Goal: Information Seeking & Learning: Learn about a topic

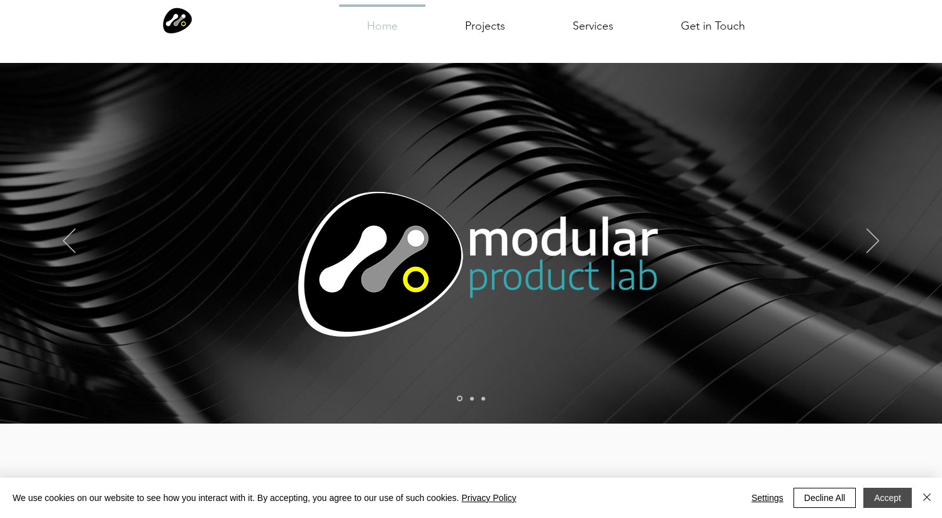
click at [890, 500] on button "Accept" at bounding box center [888, 498] width 48 height 20
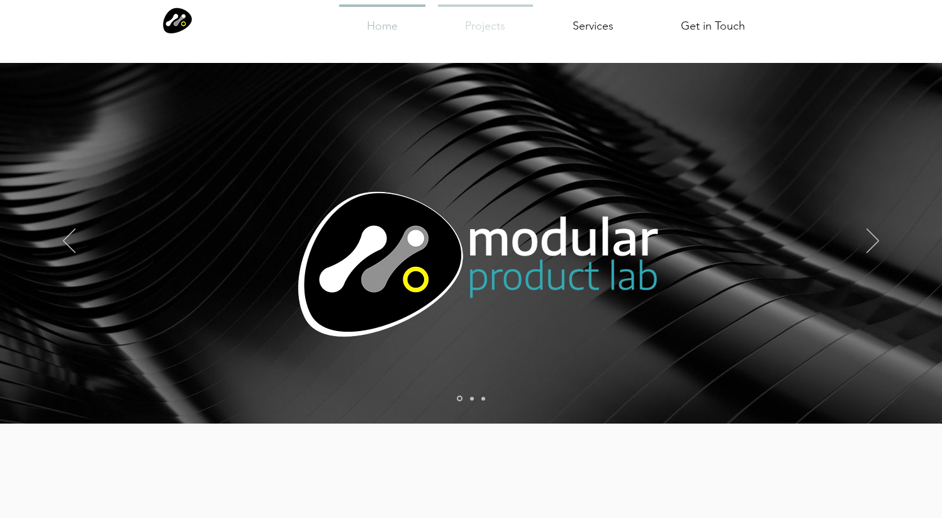
click at [509, 28] on p "Projects" at bounding box center [485, 27] width 50 height 40
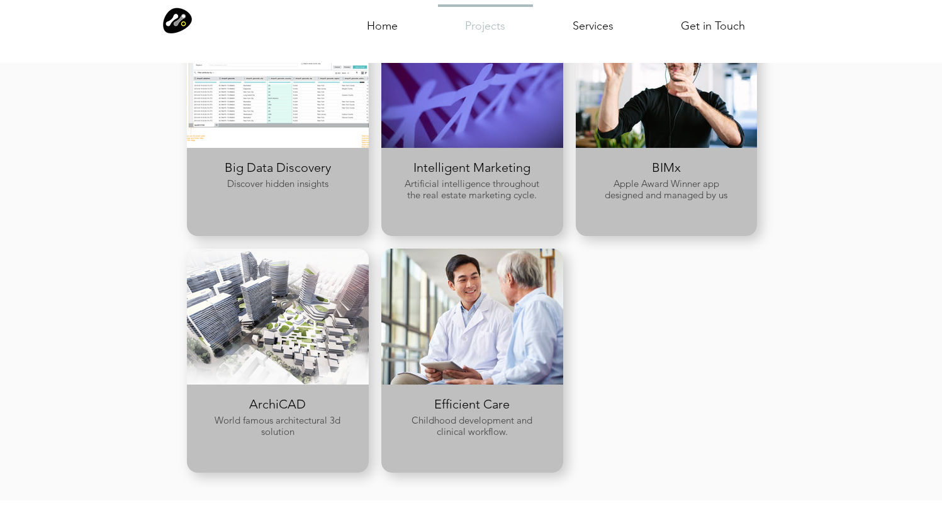
scroll to position [798, 0]
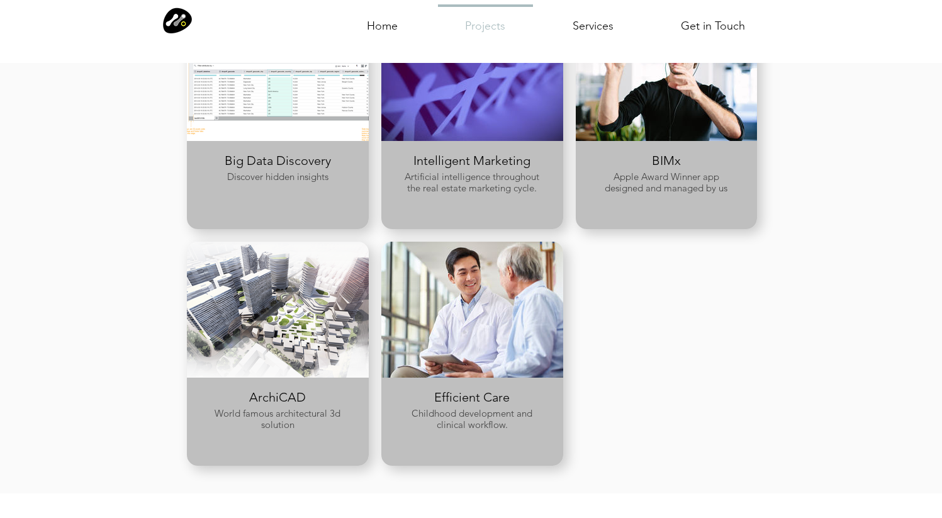
click at [466, 391] on span "Efficient Care" at bounding box center [472, 397] width 76 height 15
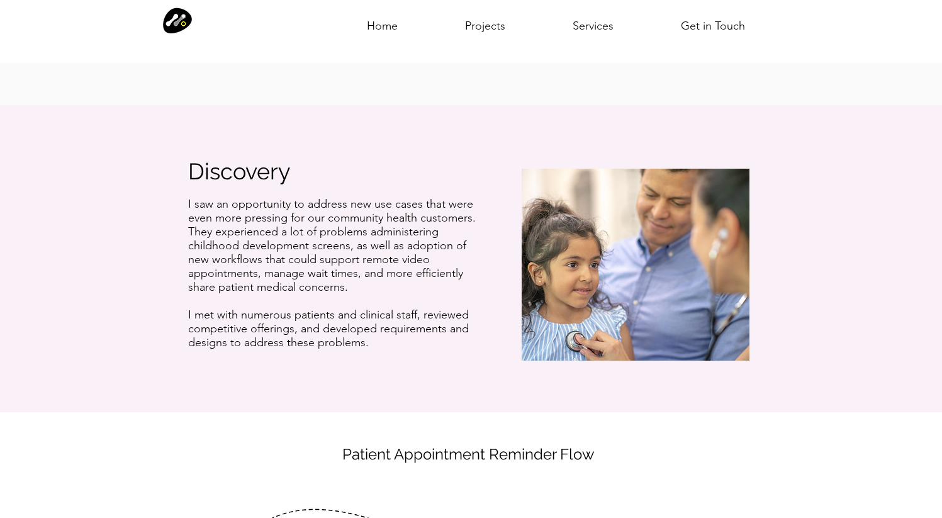
scroll to position [503, 0]
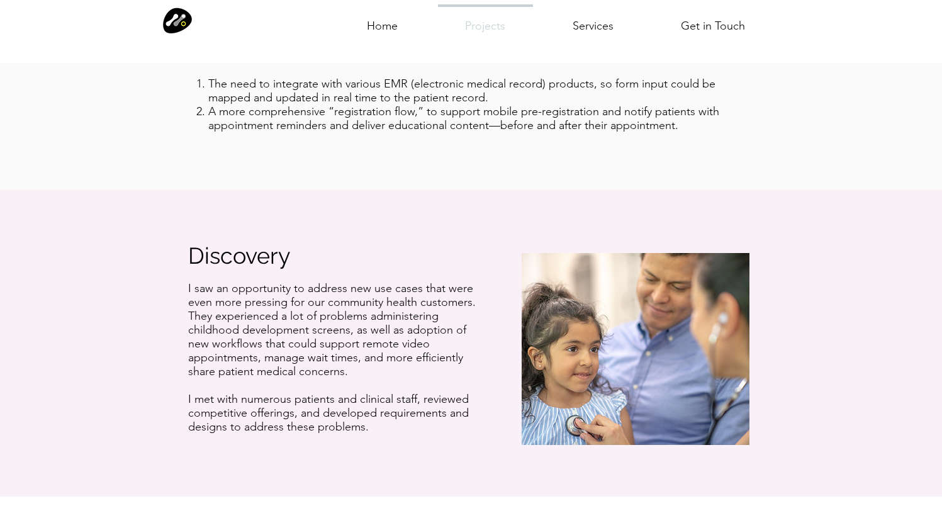
click at [471, 25] on p "Projects" at bounding box center [485, 27] width 50 height 40
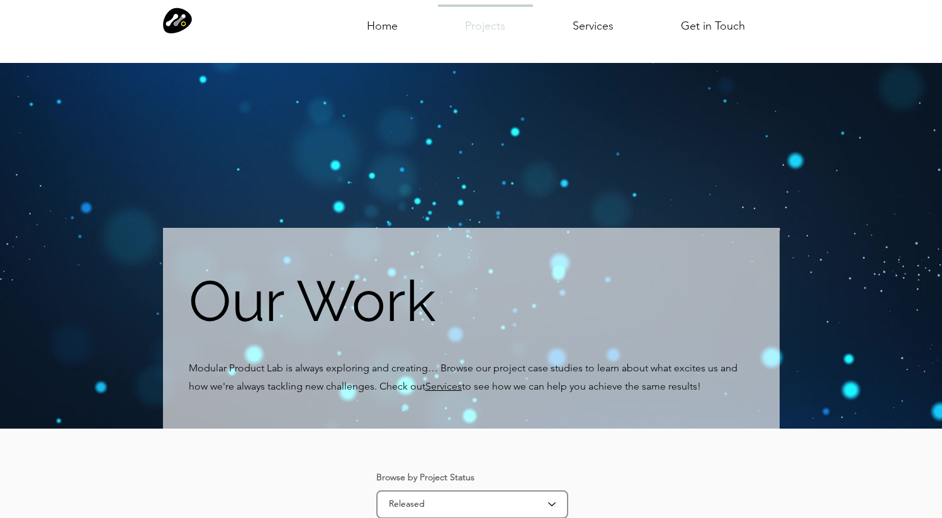
click at [486, 23] on p "Projects" at bounding box center [485, 27] width 50 height 40
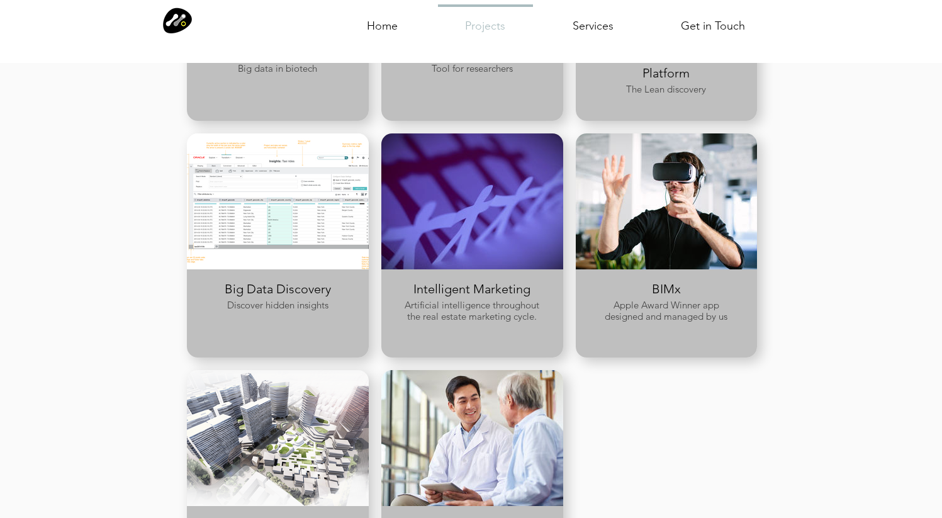
scroll to position [680, 0]
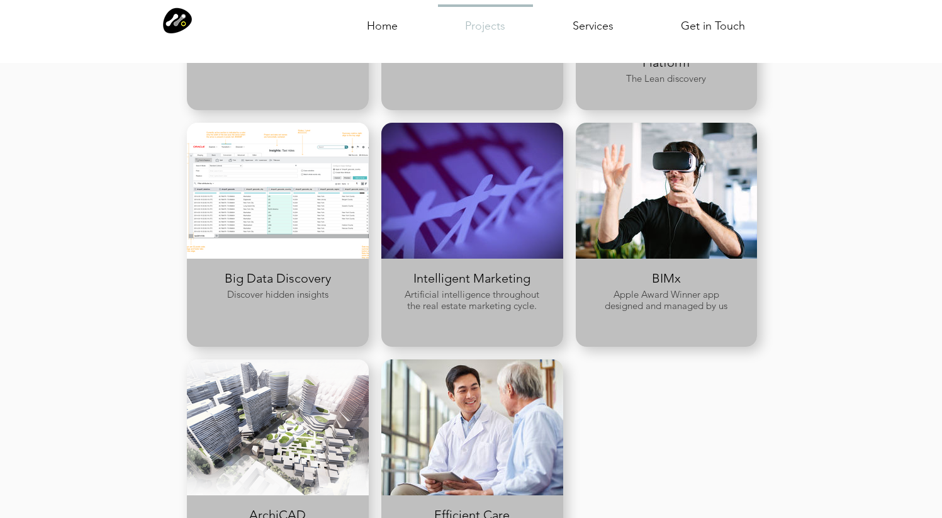
click at [454, 273] on span "Intelligent Marketing" at bounding box center [472, 278] width 117 height 15
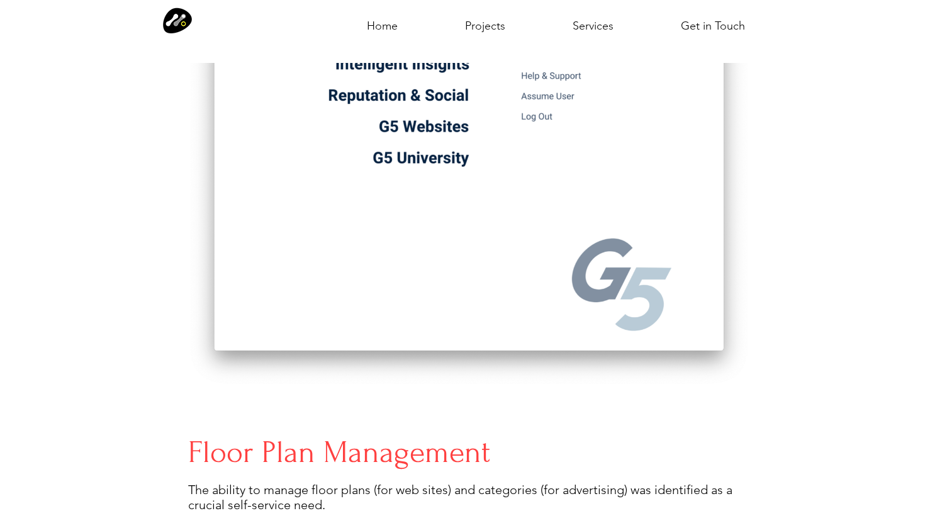
scroll to position [1726, 0]
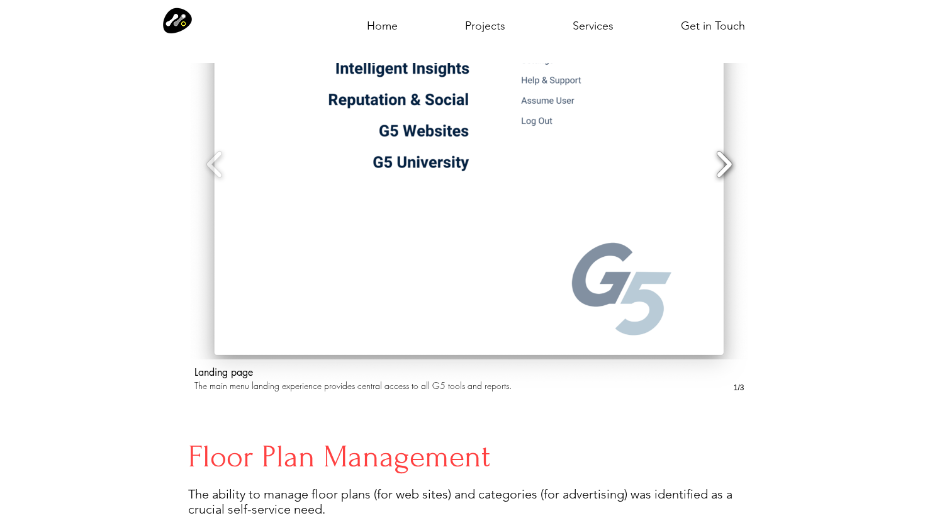
click at [721, 160] on button "Slide show gallery" at bounding box center [724, 164] width 28 height 44
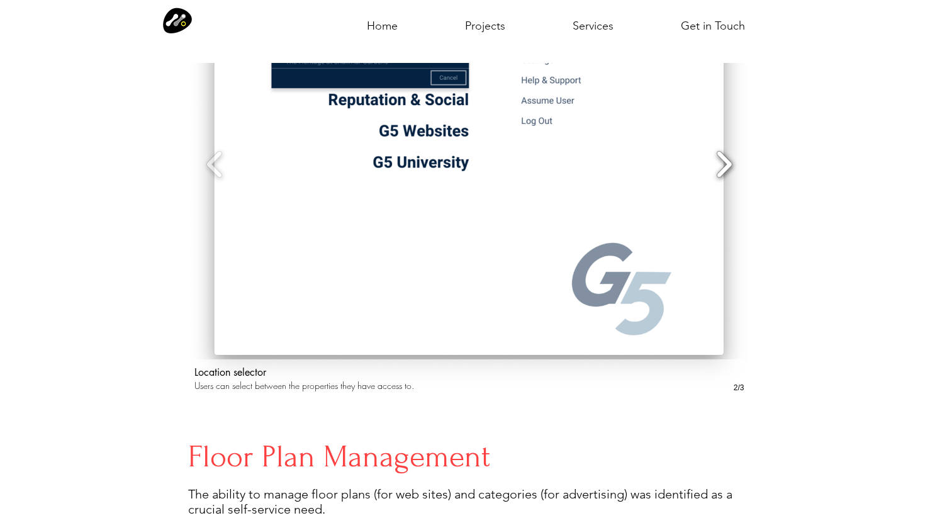
click at [721, 160] on button "Slide show gallery" at bounding box center [724, 164] width 28 height 44
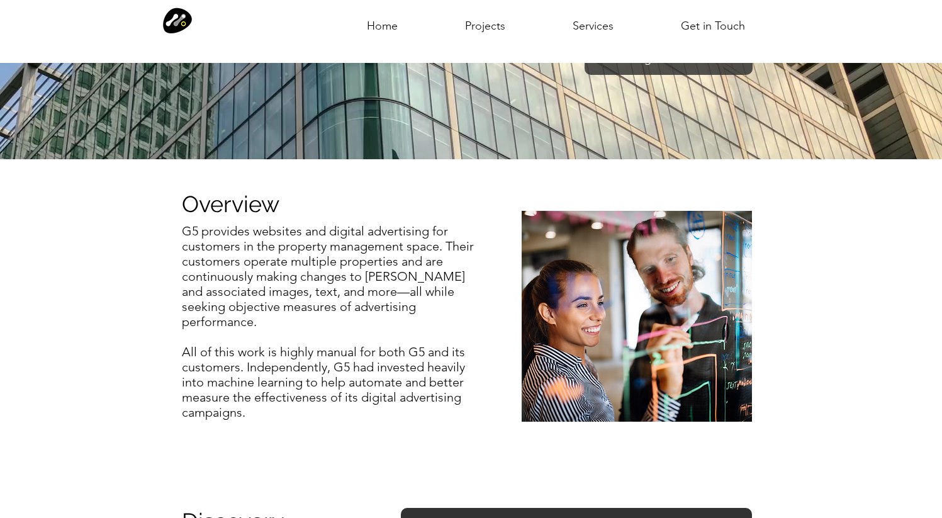
scroll to position [0, 0]
